Goal: Task Accomplishment & Management: Manage account settings

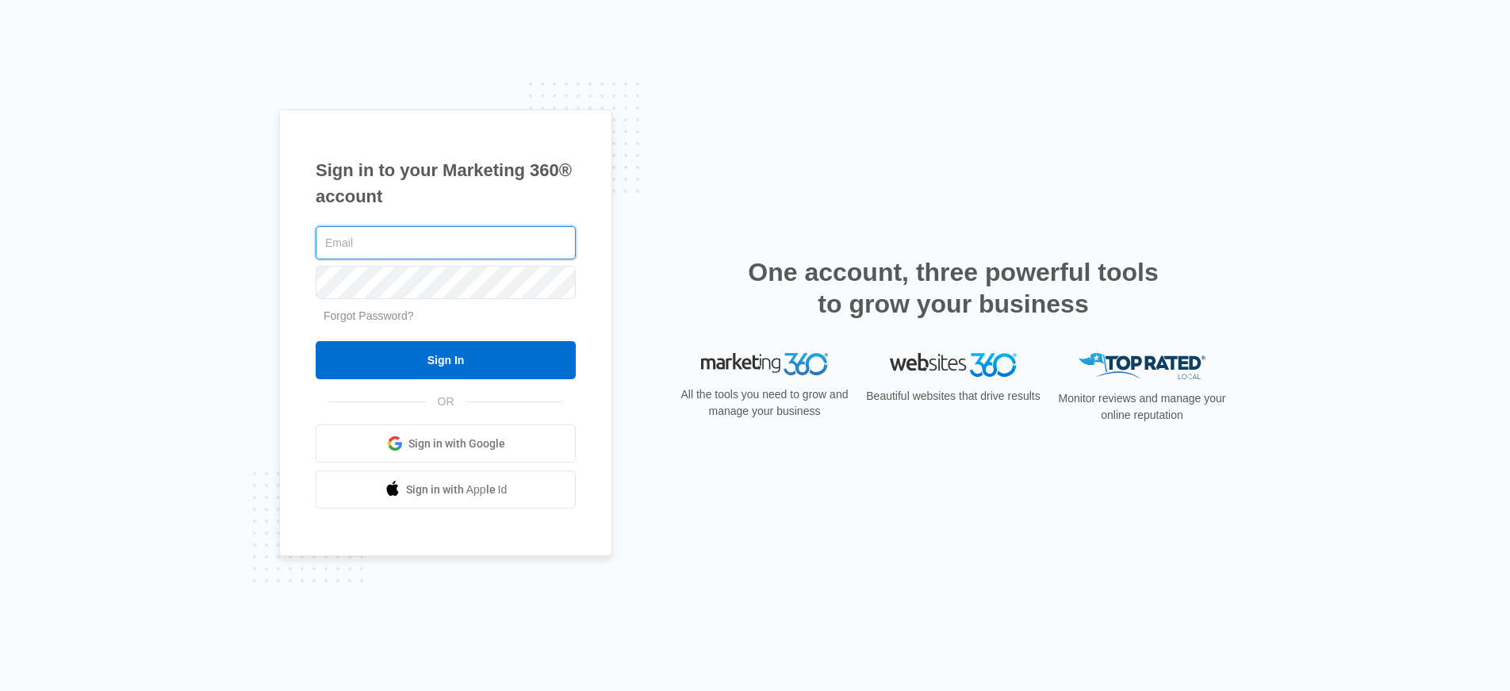
click at [489, 242] on input "text" at bounding box center [446, 242] width 260 height 33
type input "[PERSON_NAME][EMAIL_ADDRESS][PERSON_NAME][DOMAIN_NAME]"
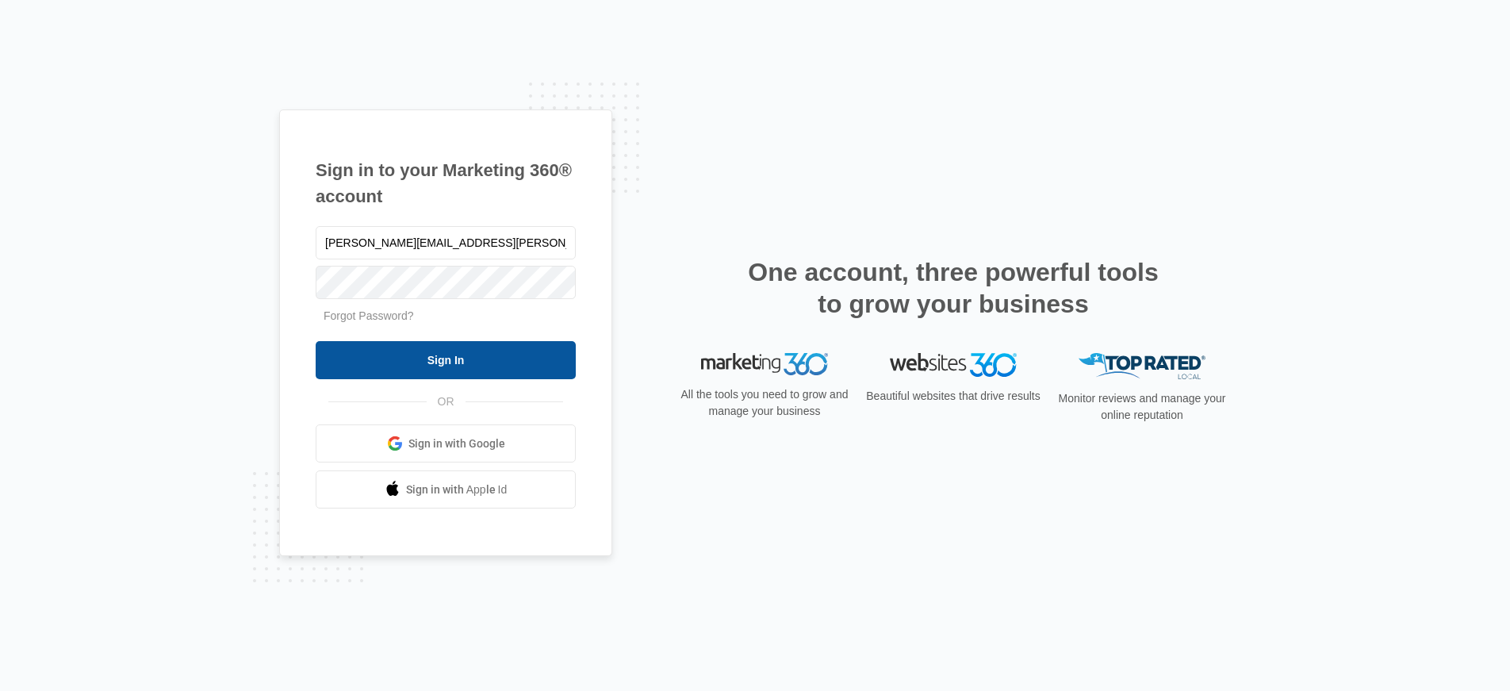
click at [435, 369] on input "Sign In" at bounding box center [446, 360] width 260 height 38
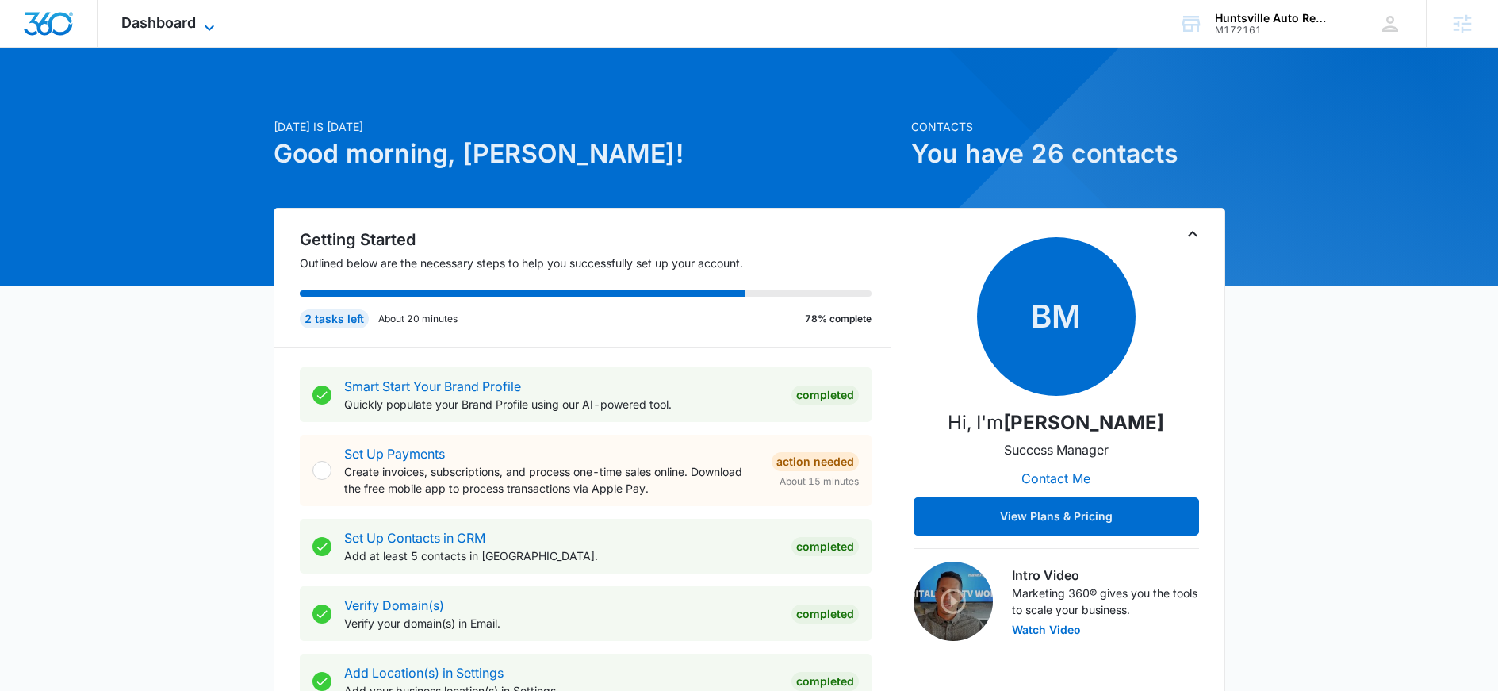
click at [176, 27] on span "Dashboard" at bounding box center [158, 22] width 75 height 17
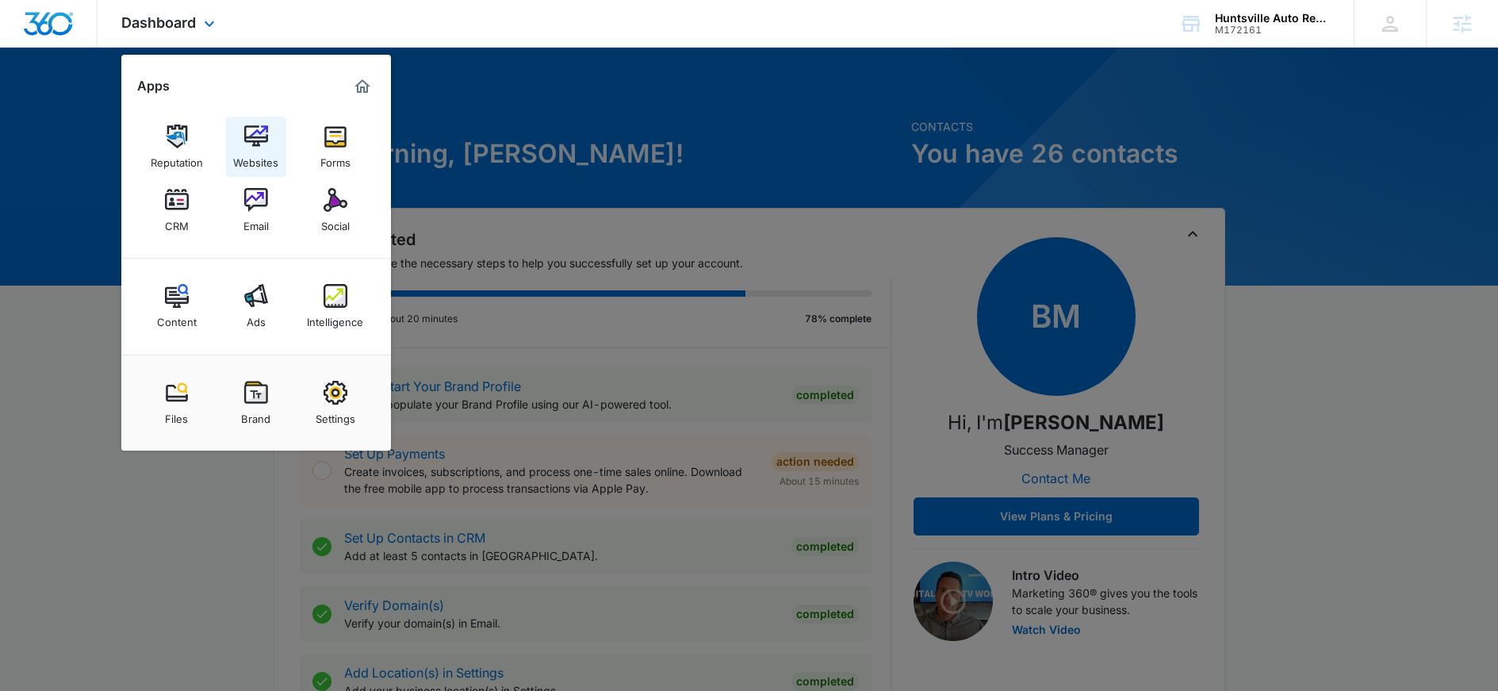
click at [261, 134] on img at bounding box center [256, 137] width 24 height 24
